Goal: Task Accomplishment & Management: Use online tool/utility

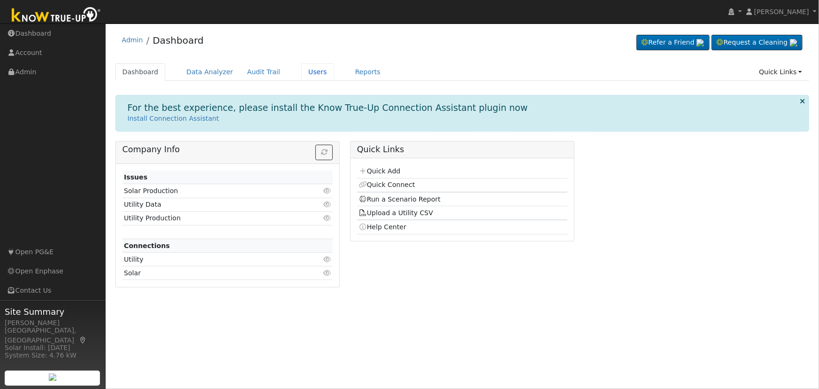
click at [305, 76] on link "Users" at bounding box center [317, 71] width 33 height 17
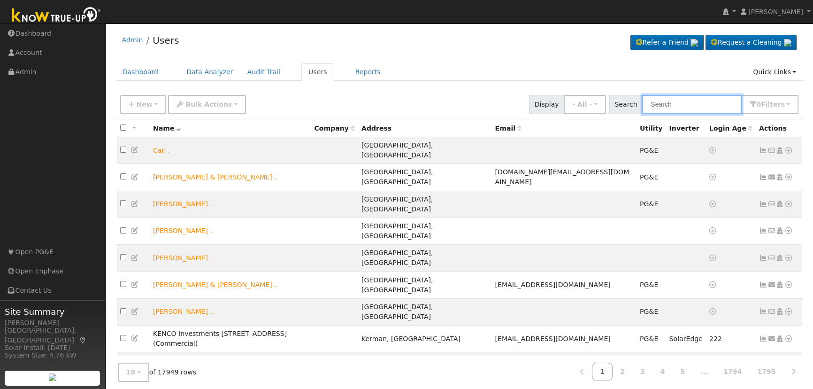
click at [695, 103] on input "text" at bounding box center [691, 104] width 99 height 19
paste input "Andres Bellot"
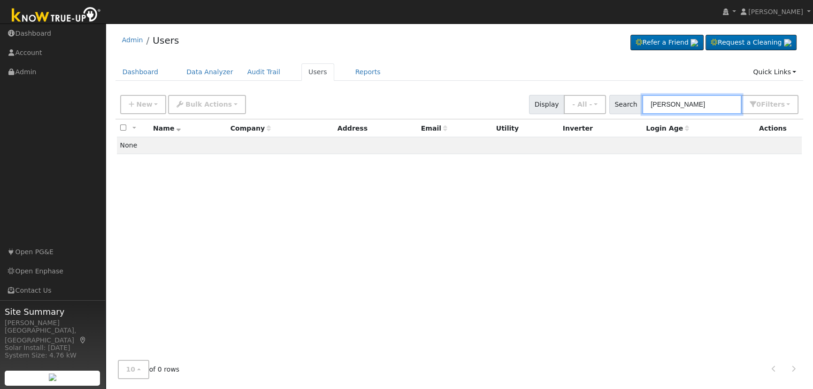
drag, startPoint x: 678, startPoint y: 104, endPoint x: 657, endPoint y: 104, distance: 20.7
click at [658, 104] on input "Andres Bellot" at bounding box center [691, 104] width 99 height 19
type input "Bellot"
click at [148, 112] on button "New" at bounding box center [143, 104] width 46 height 19
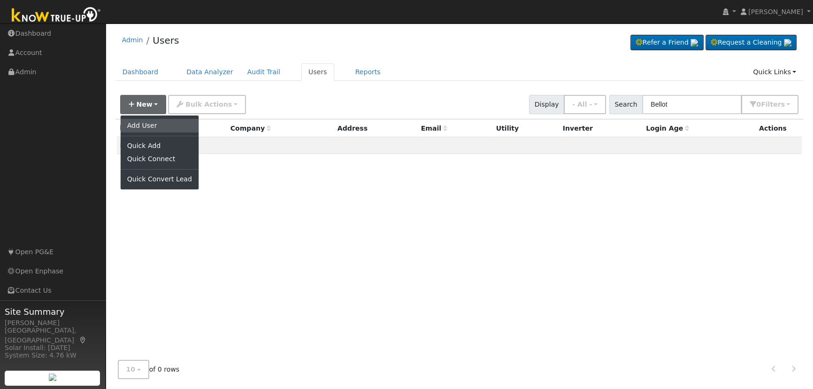
click at [157, 127] on link "Add User" at bounding box center [160, 125] width 78 height 13
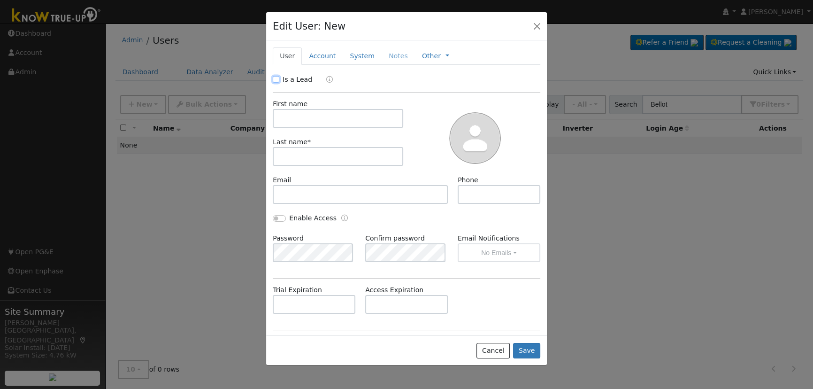
click at [274, 76] on input "Is a Lead" at bounding box center [276, 79] width 7 height 7
checkbox input "true"
click at [290, 120] on input "text" at bounding box center [338, 118] width 130 height 19
paste input "[PERSON_NAME]"
drag, startPoint x: 304, startPoint y: 118, endPoint x: 364, endPoint y: 114, distance: 60.2
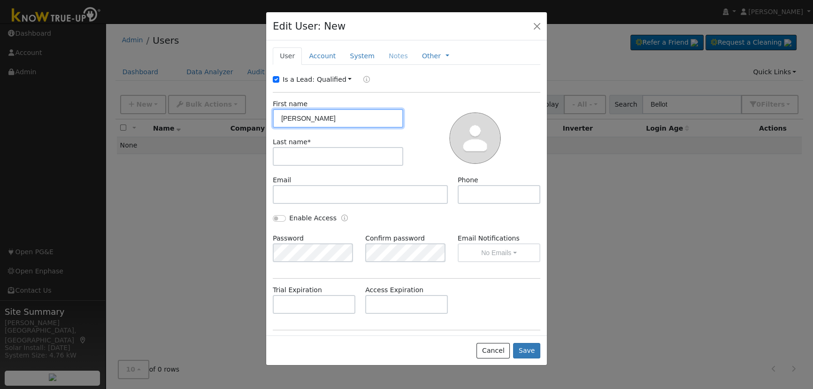
click at [359, 117] on input "[PERSON_NAME]" at bounding box center [338, 118] width 130 height 19
type input "Andres"
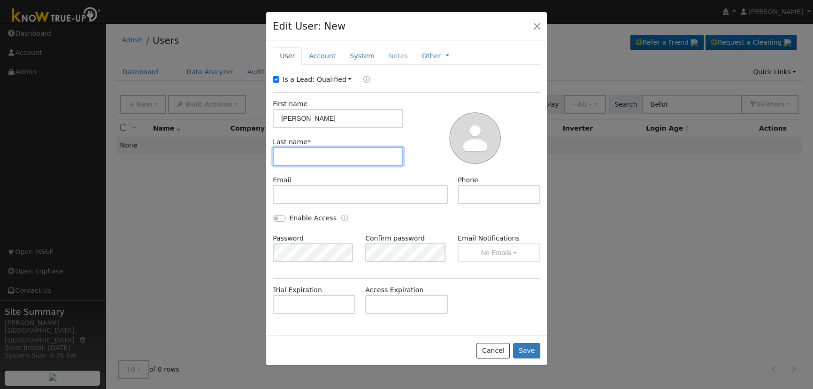
click at [348, 154] on input "text" at bounding box center [338, 156] width 130 height 19
paste input "Bellot"
type input "Bellot"
click at [322, 55] on link "Account" at bounding box center [322, 55] width 41 height 17
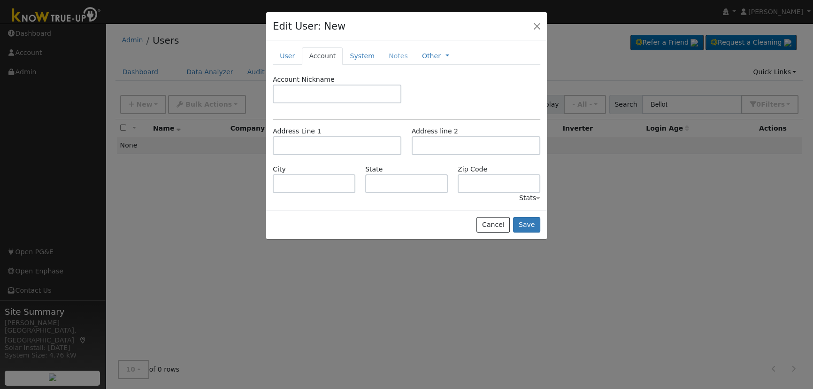
click at [324, 155] on div "Address Line 1 Address line 2" at bounding box center [406, 145] width 277 height 38
click at [323, 149] on input "text" at bounding box center [337, 145] width 129 height 19
paste input "518 Greenwood Avenue, Sanger, CA, 93657"
type input "[STREET_ADDRESS]"
type input "Sanger"
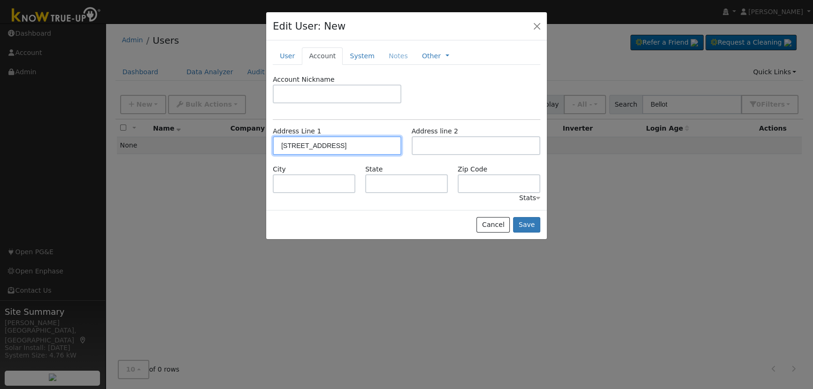
type input "CA"
type input "93657"
click at [535, 222] on button "Save" at bounding box center [526, 225] width 27 height 16
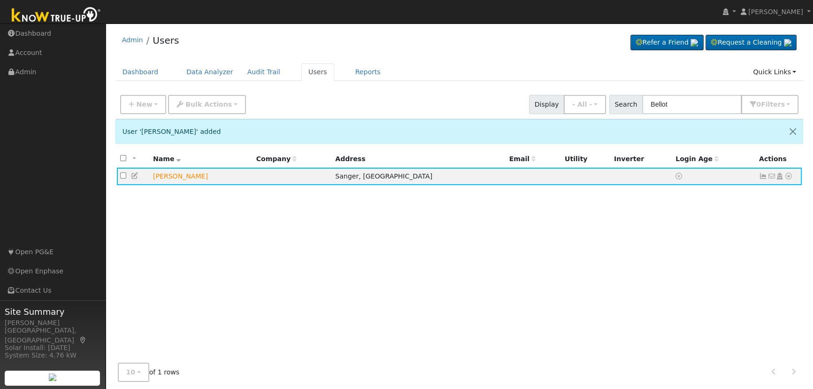
click at [788, 175] on icon at bounding box center [788, 176] width 8 height 7
click at [0, 0] on link "Scenario" at bounding box center [0, 0] width 0 height 0
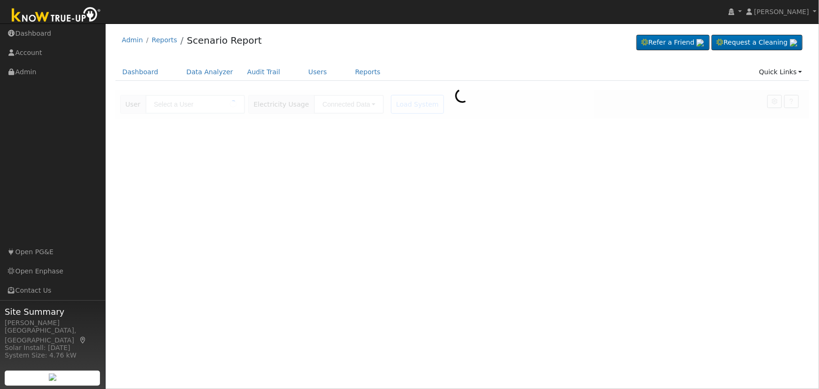
type input "[PERSON_NAME]"
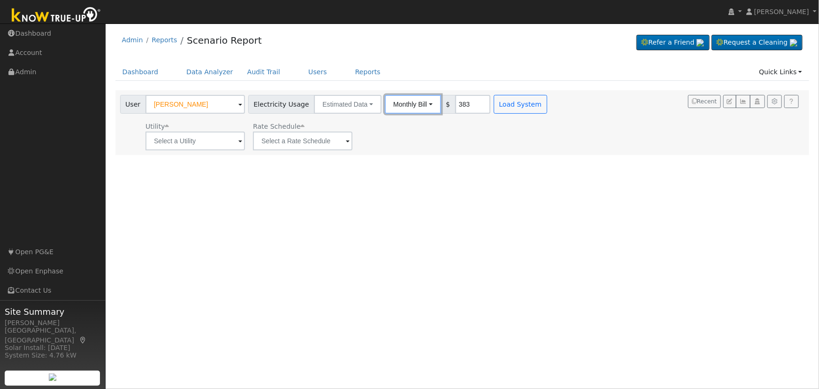
click at [404, 105] on button "Monthly Bill" at bounding box center [413, 104] width 56 height 19
click at [402, 124] on link "Annual Consumption" at bounding box center [400, 124] width 82 height 13
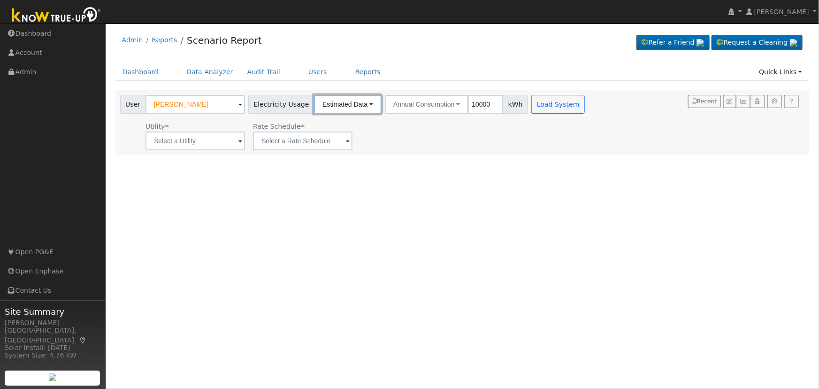
click at [366, 100] on button "Estimated Data" at bounding box center [348, 104] width 68 height 19
click at [349, 136] on link "Estimated Data" at bounding box center [347, 138] width 67 height 13
click at [408, 109] on button "Annual Consumption" at bounding box center [427, 104] width 84 height 19
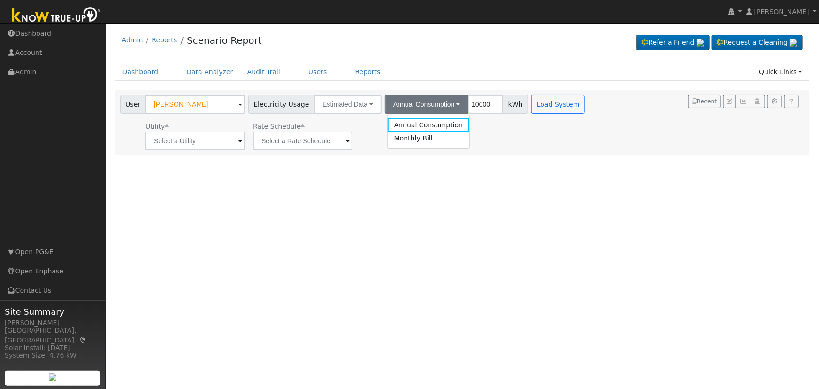
click at [422, 139] on link "Monthly Bill" at bounding box center [429, 138] width 82 height 13
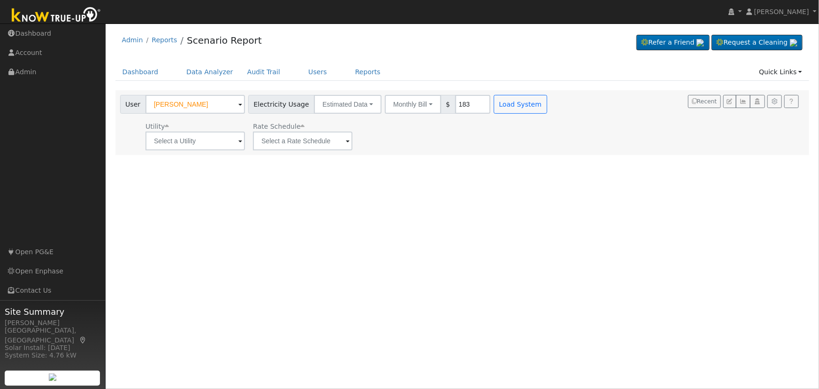
type input "183"
click at [520, 100] on button "Load System" at bounding box center [521, 104] width 54 height 19
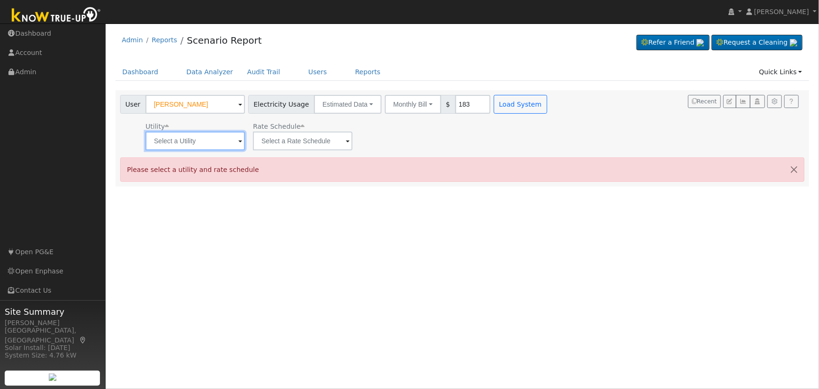
click at [234, 147] on input "text" at bounding box center [194, 140] width 99 height 19
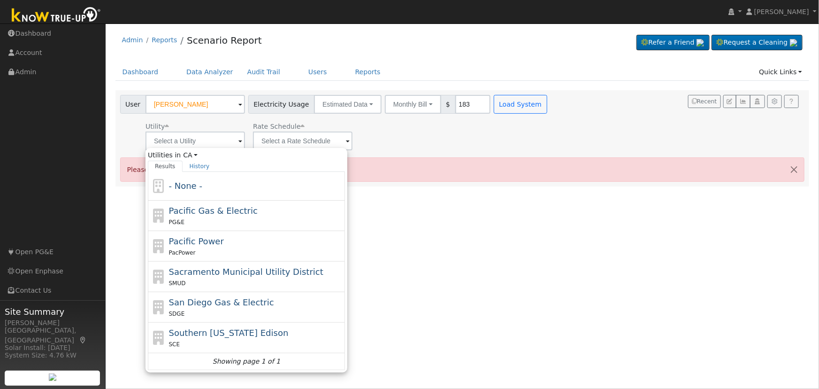
click at [212, 221] on div "PG&E" at bounding box center [256, 222] width 174 height 10
type input "Pacific Gas & Electric"
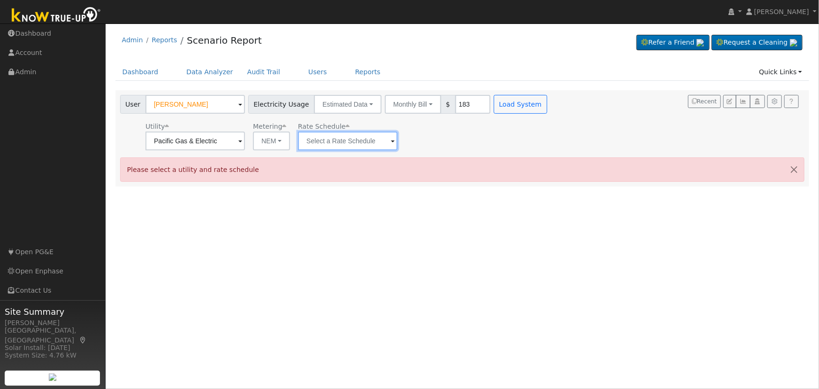
click at [375, 143] on input "text" at bounding box center [347, 140] width 99 height 19
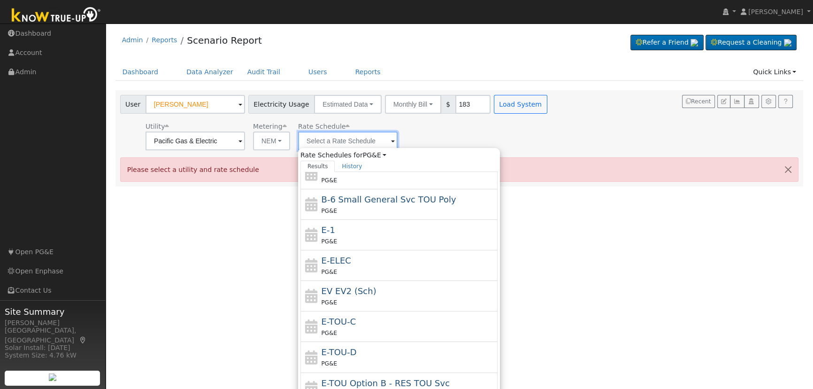
scroll to position [132, 0]
click at [351, 347] on span "E-TOU-D" at bounding box center [338, 351] width 35 height 10
type input "E-TOU-D"
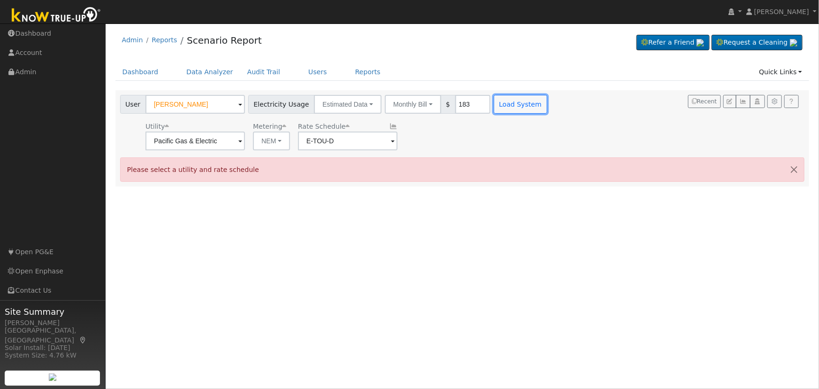
click at [513, 105] on button "Load System" at bounding box center [521, 104] width 54 height 19
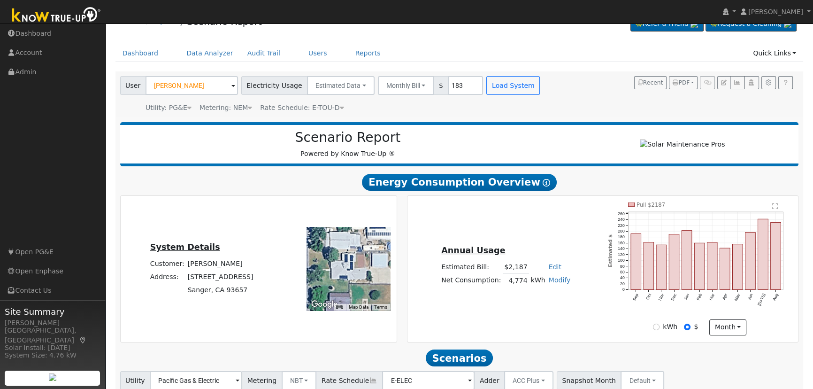
scroll to position [0, 0]
